Goal: Contribute content: Contribute content

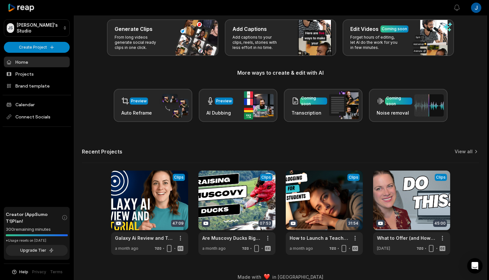
scroll to position [41, 0]
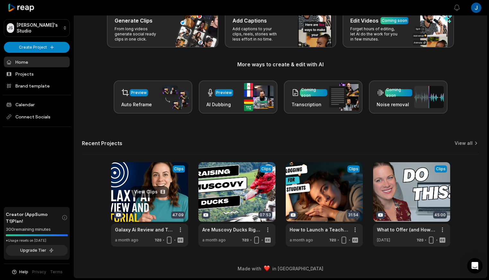
click at [160, 205] on link at bounding box center [149, 204] width 77 height 84
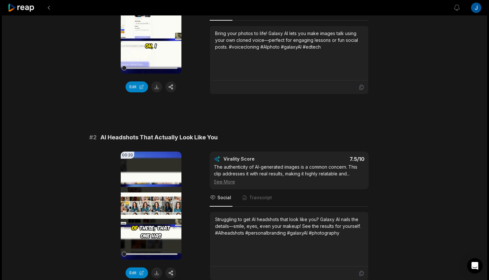
scroll to position [176, 0]
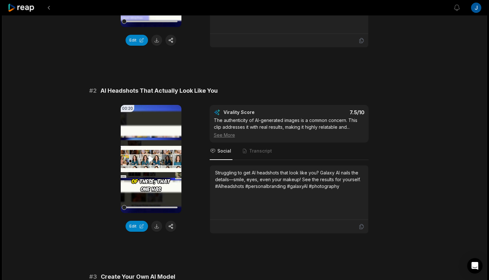
click at [150, 159] on icon at bounding box center [151, 158] width 5 height 5
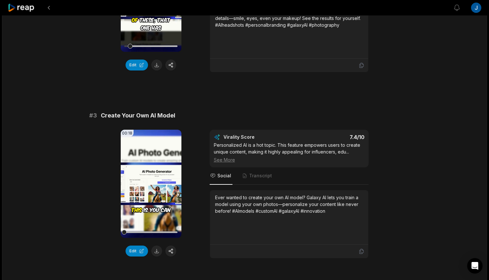
scroll to position [361, 0]
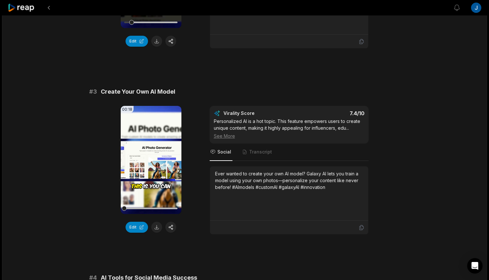
click at [153, 165] on video "Your browser does not support mp4 format." at bounding box center [151, 160] width 61 height 108
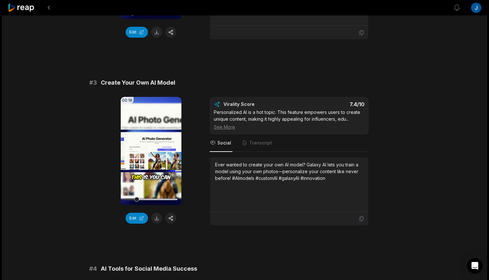
scroll to position [363, 0]
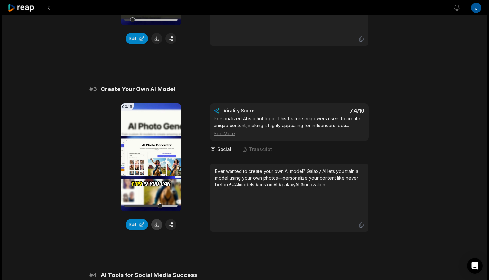
click at [158, 224] on button at bounding box center [156, 224] width 11 height 11
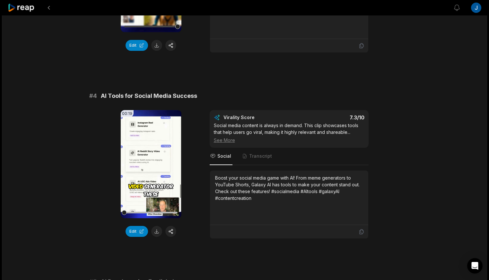
scroll to position [547, 0]
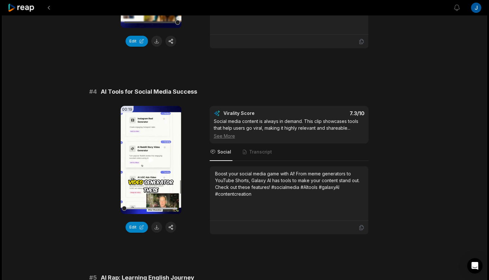
click at [153, 167] on video "Your browser does not support mp4 format." at bounding box center [151, 160] width 61 height 108
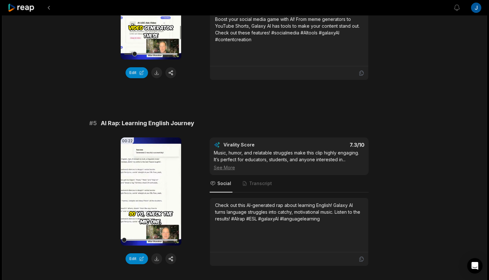
scroll to position [754, 0]
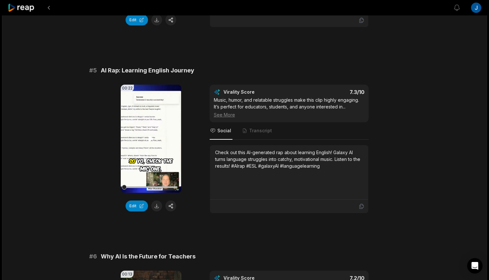
click at [156, 168] on video "Your browser does not support mp4 format." at bounding box center [151, 139] width 61 height 108
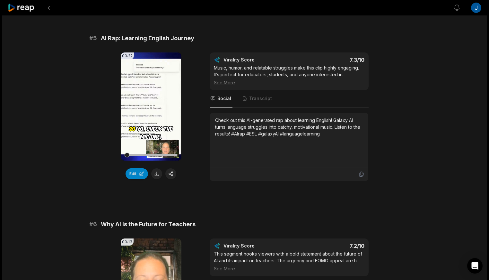
scroll to position [933, 0]
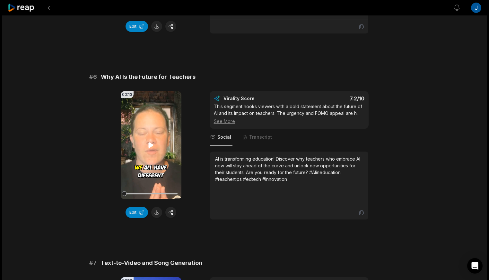
click at [149, 142] on icon at bounding box center [151, 145] width 8 height 8
click at [155, 212] on button at bounding box center [156, 212] width 11 height 11
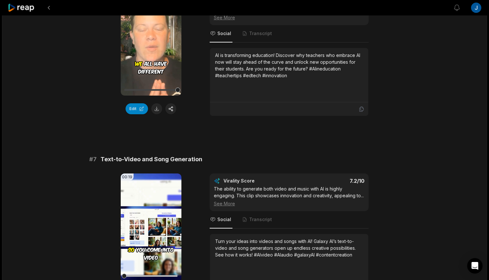
scroll to position [1169, 0]
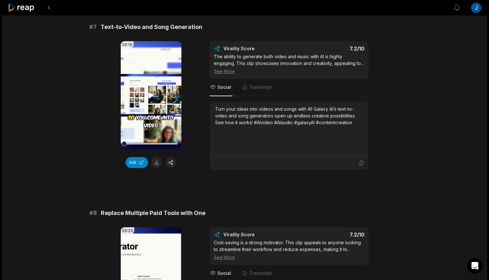
click at [153, 97] on icon at bounding box center [151, 95] width 8 height 8
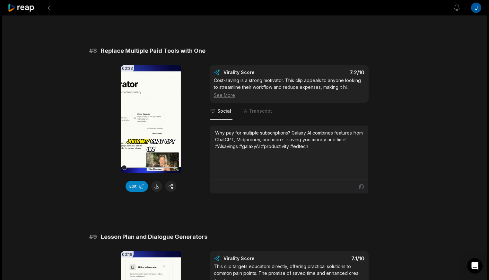
scroll to position [1337, 0]
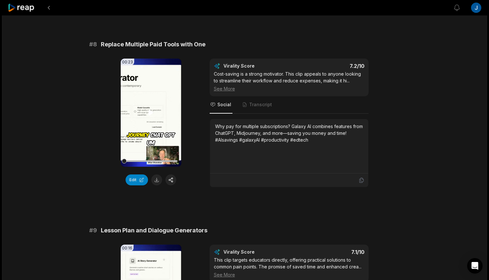
click at [149, 115] on icon at bounding box center [151, 112] width 5 height 5
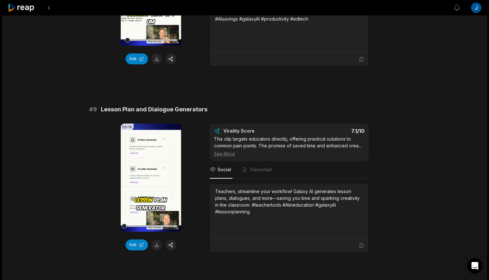
scroll to position [1486, 0]
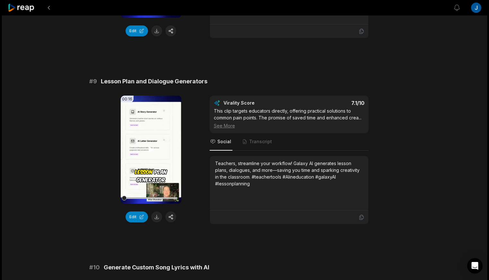
click at [155, 168] on video "Your browser does not support mp4 format." at bounding box center [151, 149] width 61 height 108
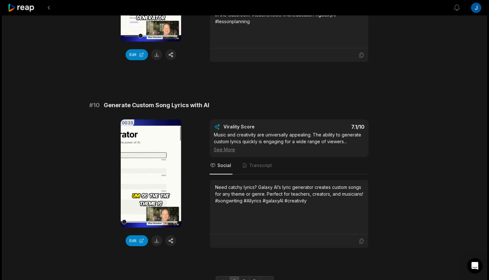
scroll to position [1672, 0]
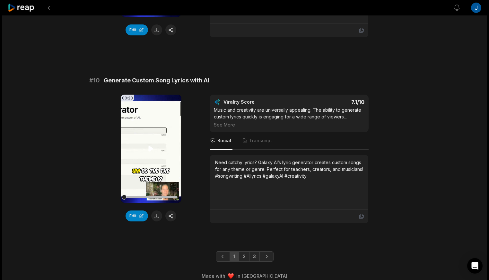
click at [158, 182] on video "Your browser does not support mp4 format." at bounding box center [151, 148] width 61 height 108
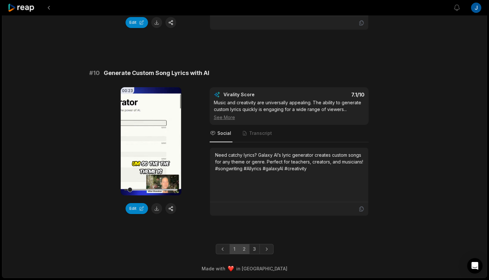
click at [242, 251] on link "2" at bounding box center [244, 249] width 11 height 10
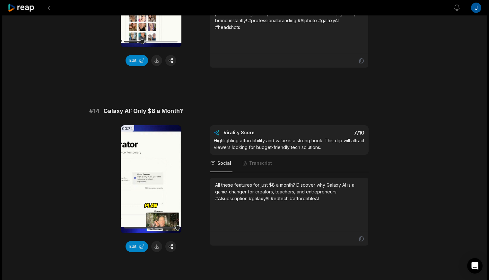
scroll to position [544, 0]
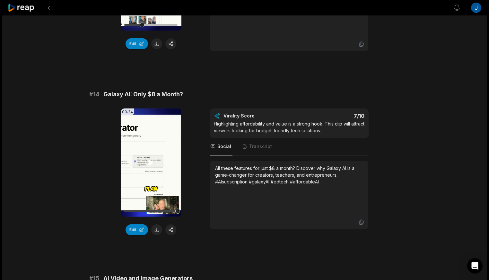
click at [147, 165] on video "Your browser does not support mp4 format." at bounding box center [151, 162] width 61 height 108
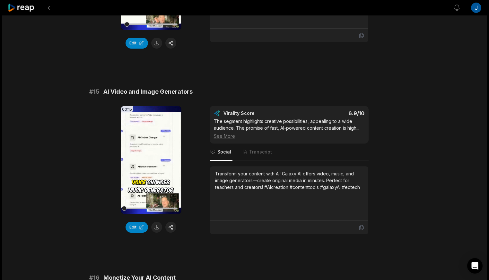
scroll to position [766, 0]
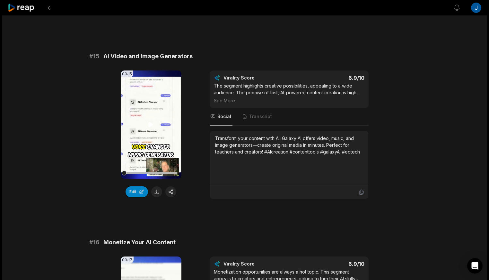
click at [149, 137] on video "Your browser does not support mp4 format." at bounding box center [151, 124] width 61 height 108
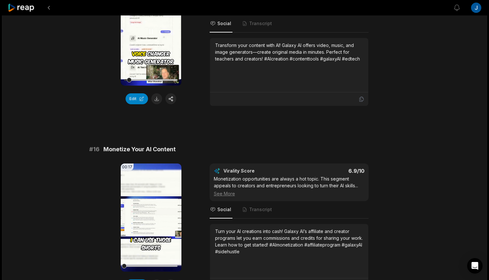
scroll to position [974, 0]
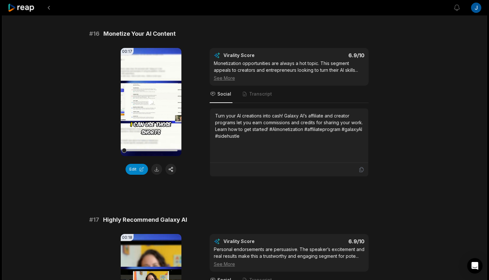
click at [155, 121] on video "Your browser does not support mp4 format." at bounding box center [151, 102] width 61 height 108
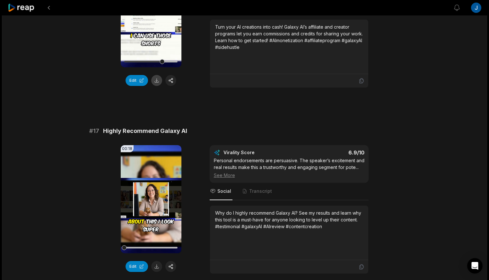
scroll to position [1132, 0]
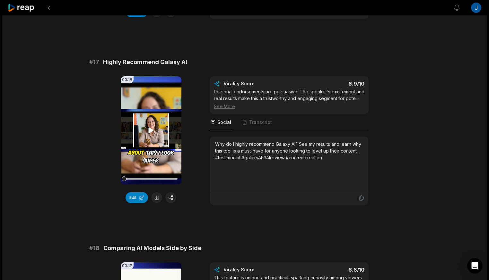
click at [155, 141] on video "Your browser does not support mp4 format." at bounding box center [151, 130] width 61 height 108
click at [155, 196] on button at bounding box center [156, 197] width 11 height 11
click at [151, 130] on icon at bounding box center [151, 130] width 8 height 8
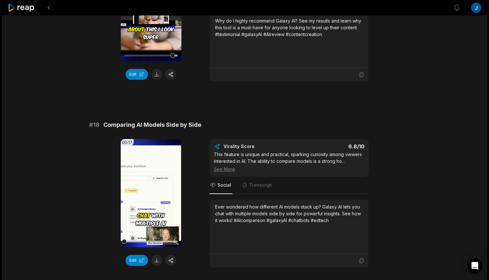
scroll to position [1339, 0]
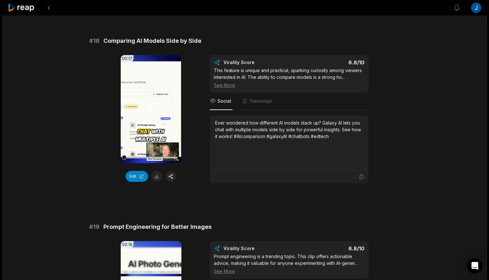
click at [144, 118] on video "Your browser does not support mp4 format." at bounding box center [151, 109] width 61 height 108
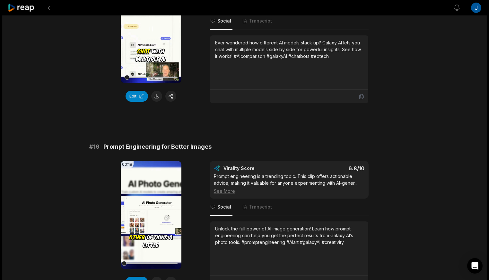
scroll to position [1498, 0]
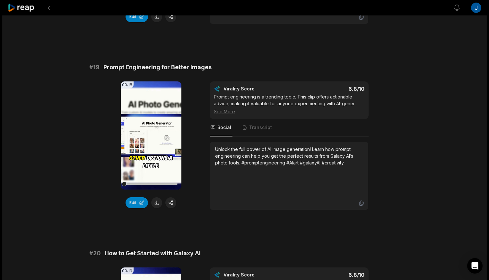
click at [154, 145] on video "Your browser does not support mp4 format." at bounding box center [151, 135] width 61 height 108
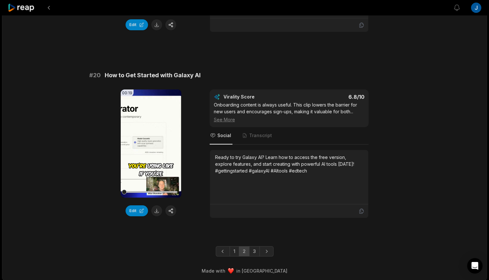
scroll to position [1678, 0]
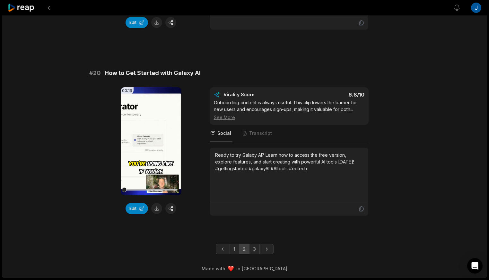
click at [154, 145] on video "Your browser does not support mp4 format." at bounding box center [151, 141] width 61 height 108
click at [254, 249] on link "3" at bounding box center [254, 249] width 11 height 10
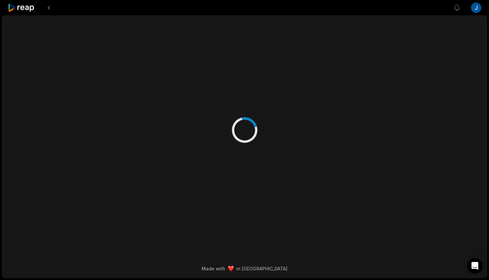
scroll to position [0, 0]
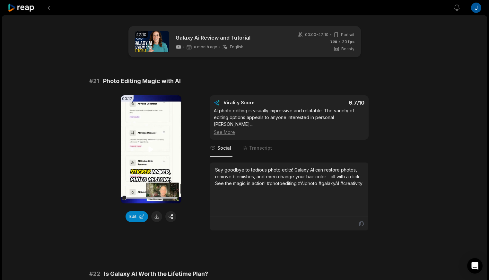
click at [151, 146] on icon at bounding box center [151, 149] width 8 height 8
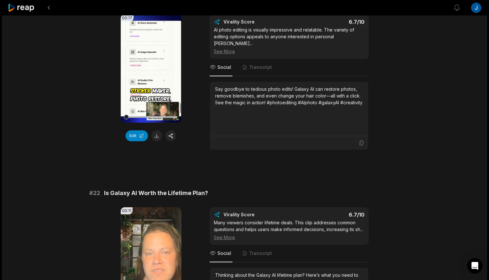
scroll to position [206, 0]
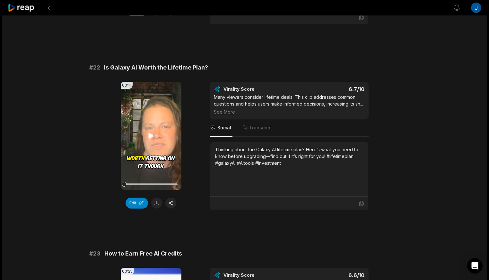
click at [153, 132] on icon at bounding box center [151, 136] width 8 height 8
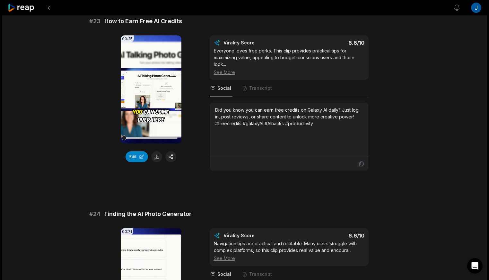
scroll to position [458, 0]
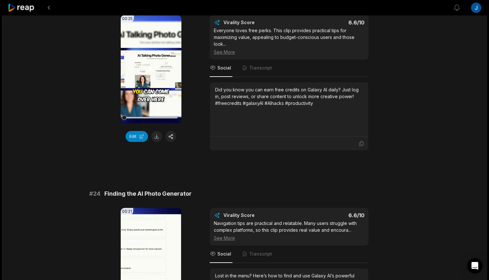
click at [162, 84] on video "Your browser does not support mp4 format." at bounding box center [151, 69] width 61 height 108
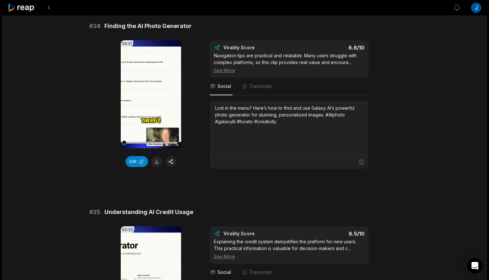
click at [158, 114] on video "Your browser does not support mp4 format." at bounding box center [151, 94] width 61 height 108
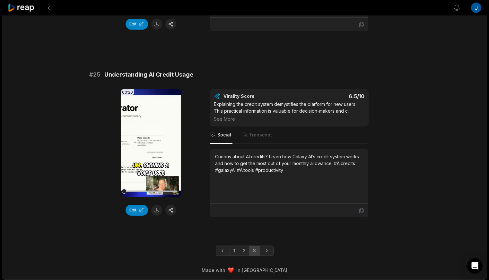
scroll to position [765, 0]
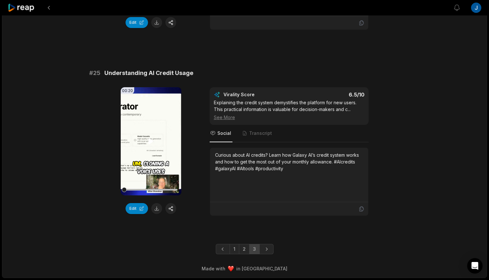
click at [148, 145] on video "Your browser does not support mp4 format." at bounding box center [151, 141] width 61 height 108
click at [50, 6] on button at bounding box center [49, 8] width 12 height 12
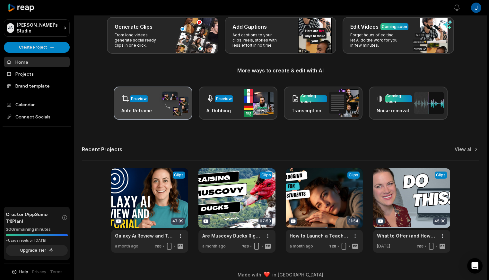
scroll to position [41, 0]
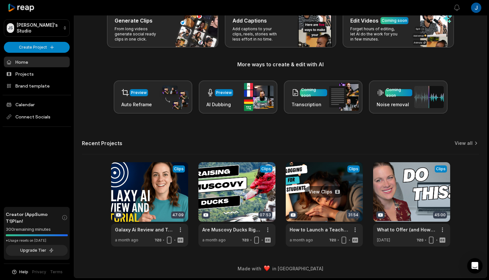
click at [323, 181] on link at bounding box center [324, 204] width 77 height 84
click at [48, 45] on html "JS Jillian's Studio Create Project Home Projects Brand template Calendar Connec…" at bounding box center [244, 99] width 489 height 280
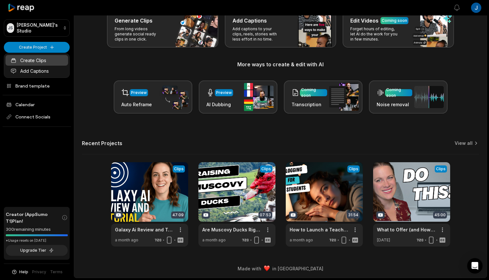
click at [50, 58] on link "Create Clips" at bounding box center [36, 60] width 63 height 11
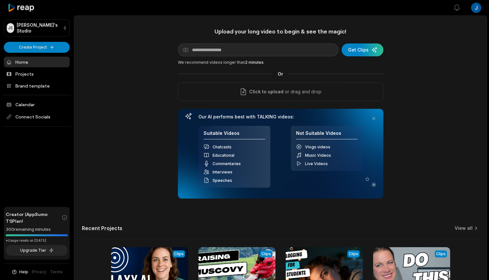
click at [213, 53] on input at bounding box center [258, 49] width 161 height 13
type input "**********"
click at [362, 52] on div "submit" at bounding box center [363, 49] width 42 height 13
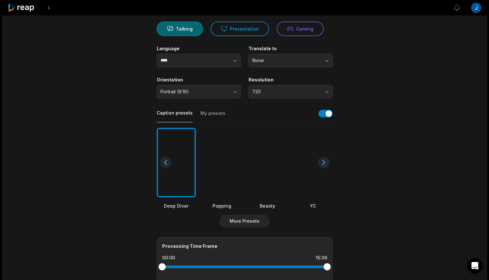
scroll to position [67, 0]
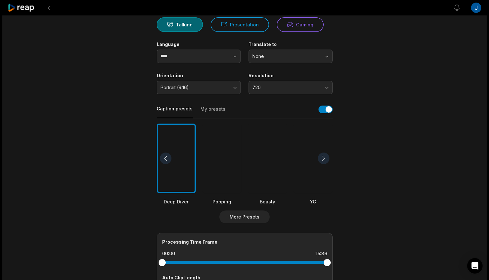
click at [268, 167] on div at bounding box center [267, 158] width 39 height 70
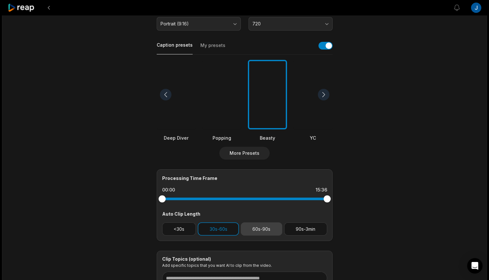
scroll to position [0, 0]
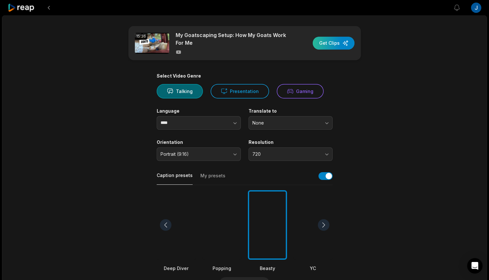
click at [327, 46] on div "button" at bounding box center [334, 43] width 42 height 13
